Goal: Transaction & Acquisition: Purchase product/service

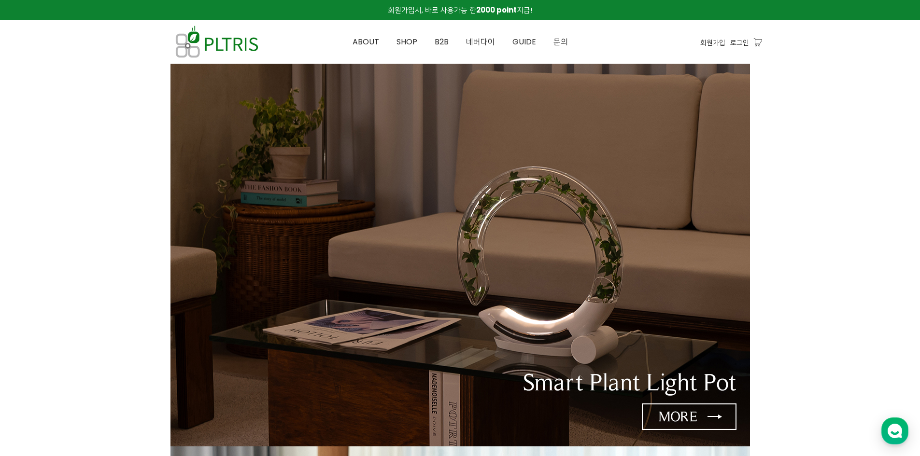
drag, startPoint x: 141, startPoint y: 214, endPoint x: 176, endPoint y: 68, distance: 150.9
click at [405, 42] on span "SHOP" at bounding box center [406, 41] width 21 height 11
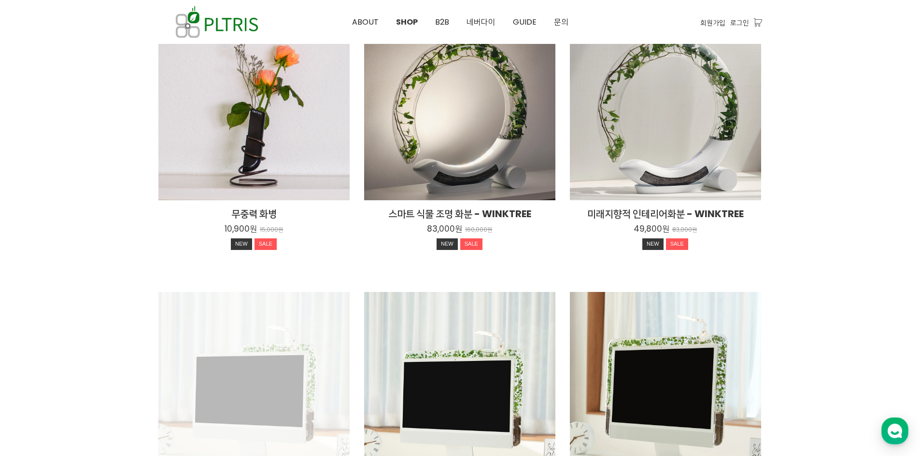
scroll to position [226, 0]
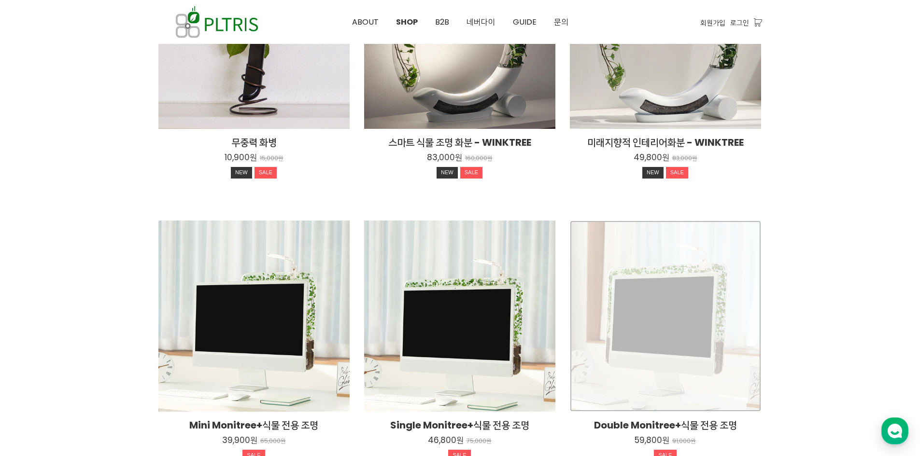
click at [736, 319] on div "Double Monitree+식물 전용 조명 59,800원 91,000원 SALE" at bounding box center [665, 316] width 191 height 191
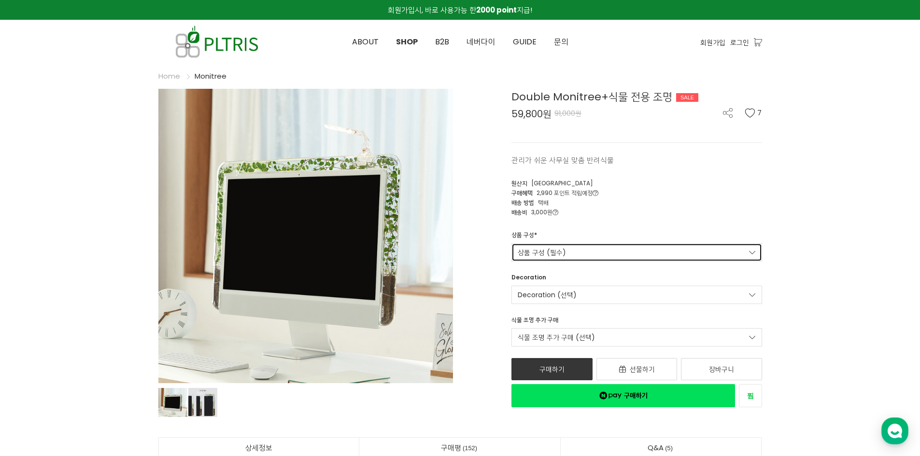
click at [580, 254] on link "상품 구성 (필수)" at bounding box center [636, 252] width 251 height 18
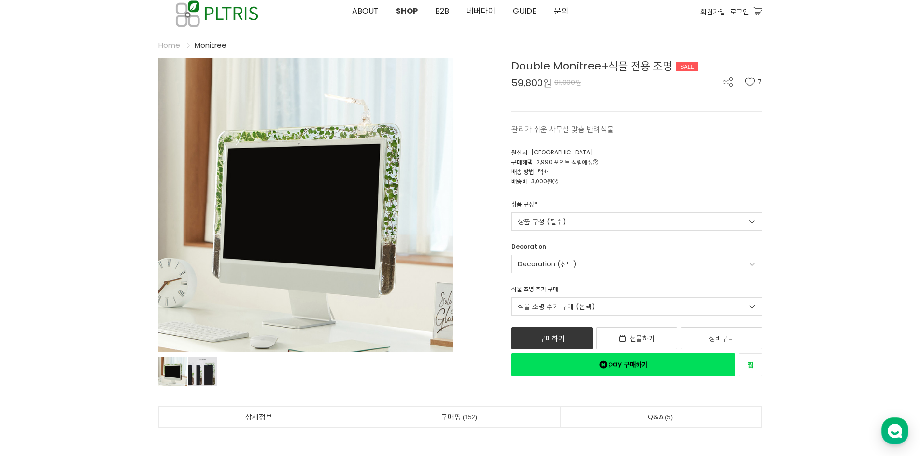
scroll to position [145, 0]
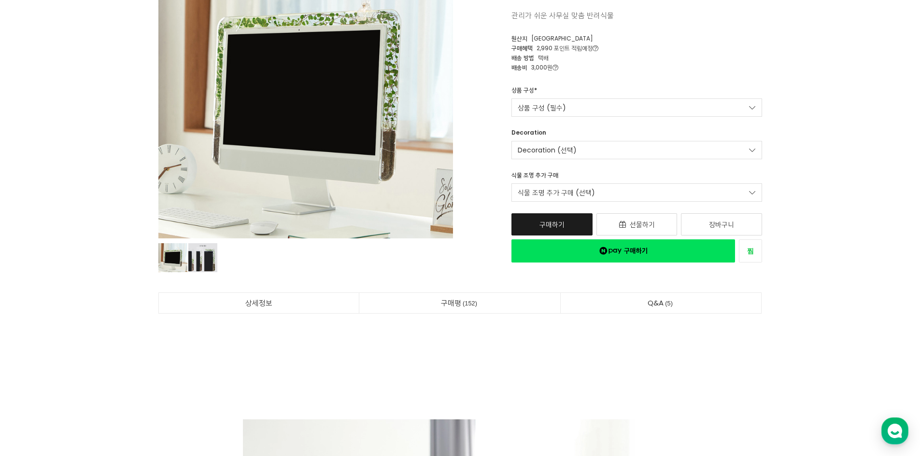
click at [557, 226] on link "구매하기" at bounding box center [551, 224] width 81 height 22
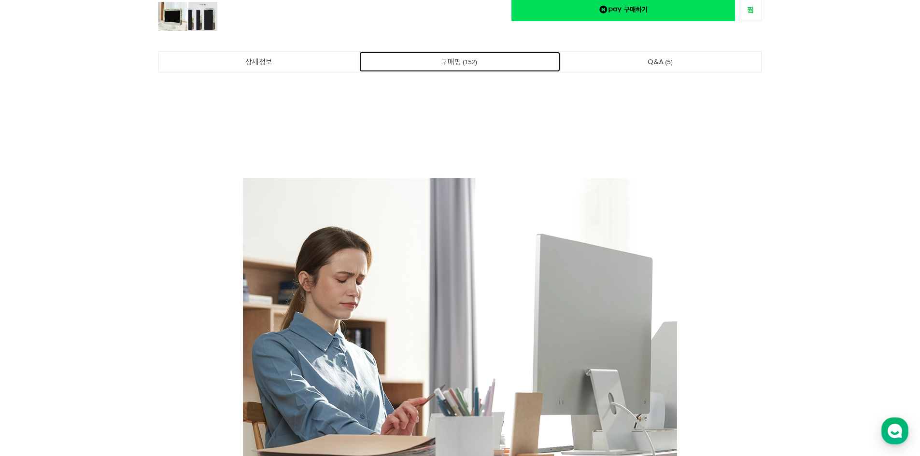
click at [458, 67] on link "구매평 152" at bounding box center [459, 62] width 201 height 20
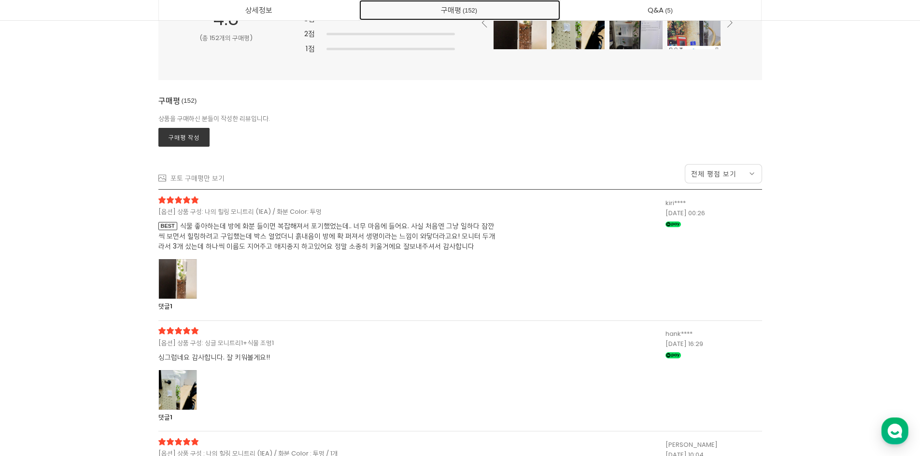
scroll to position [25302, 0]
